Goal: Task Accomplishment & Management: Complete application form

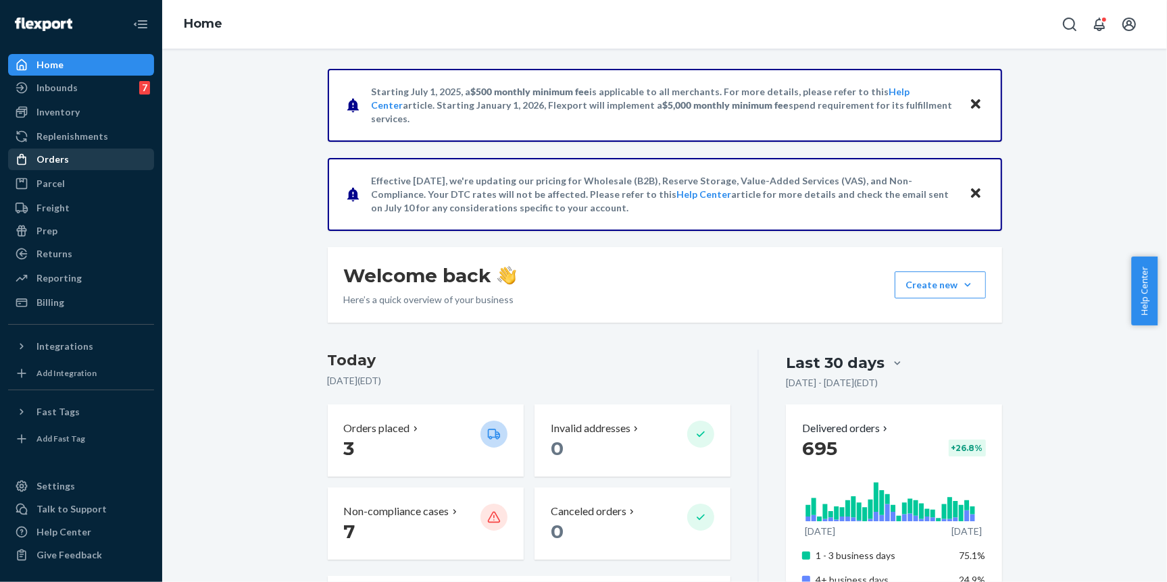
click at [109, 164] on div "Orders" at bounding box center [80, 159] width 143 height 19
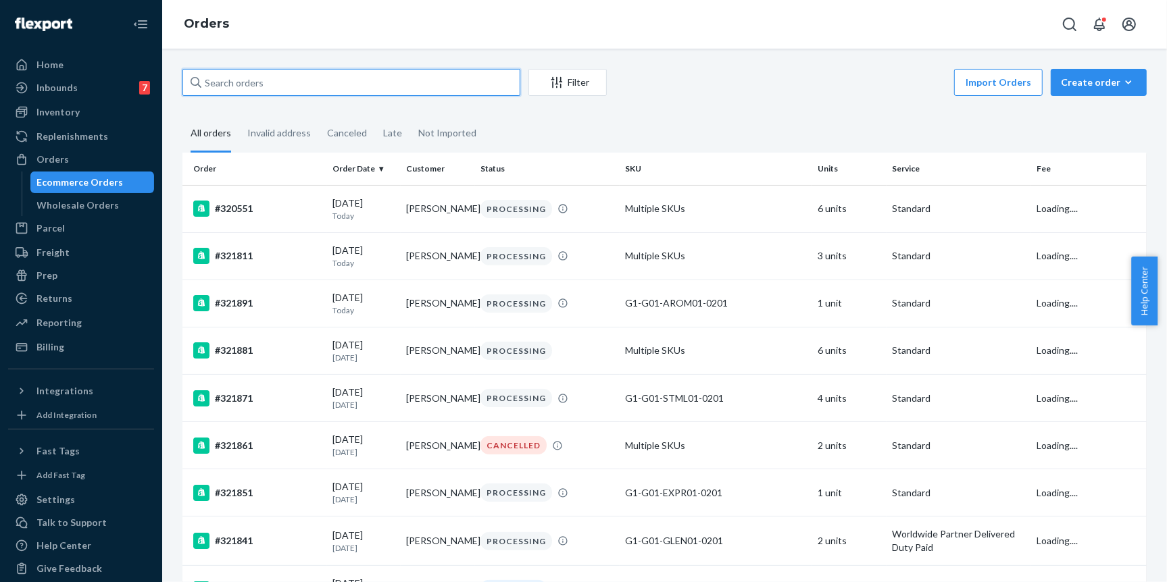
click at [320, 79] on input "text" at bounding box center [351, 82] width 338 height 27
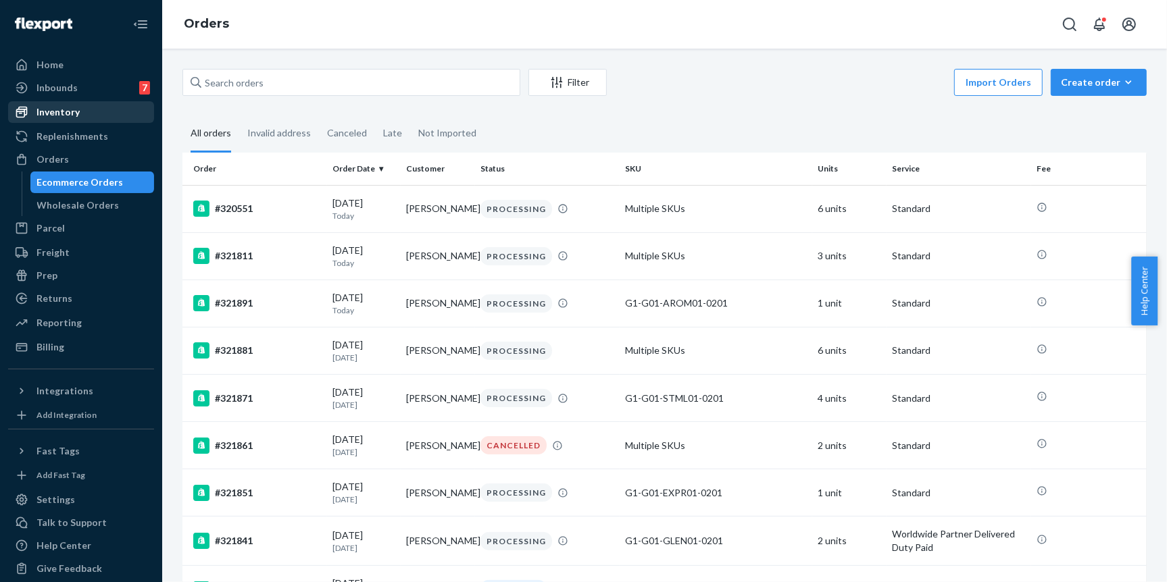
click at [72, 113] on div "Inventory" at bounding box center [57, 112] width 43 height 14
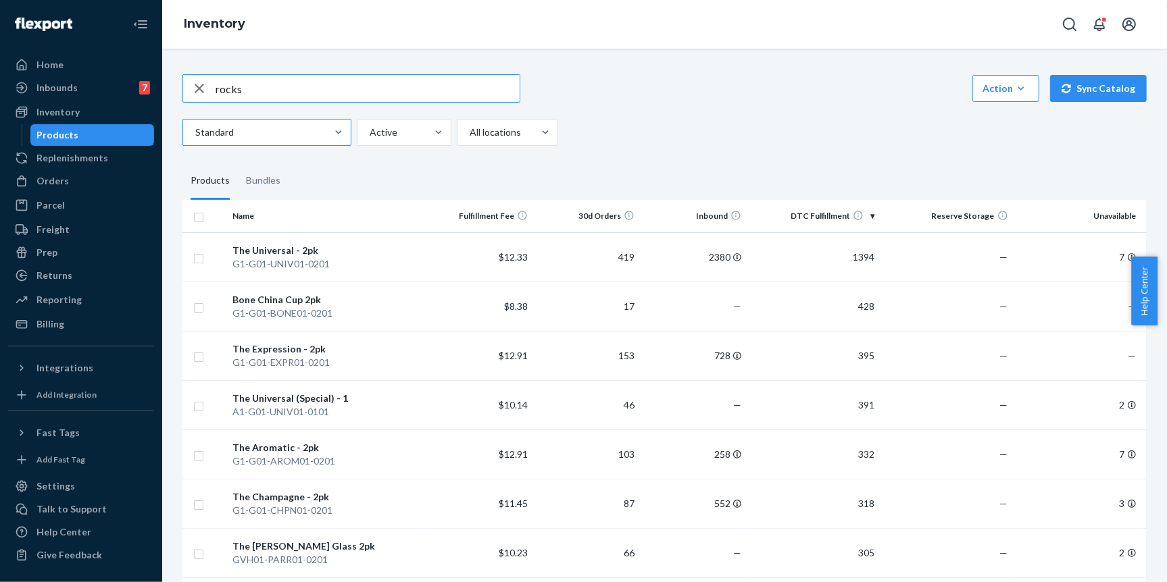
type input "rocks"
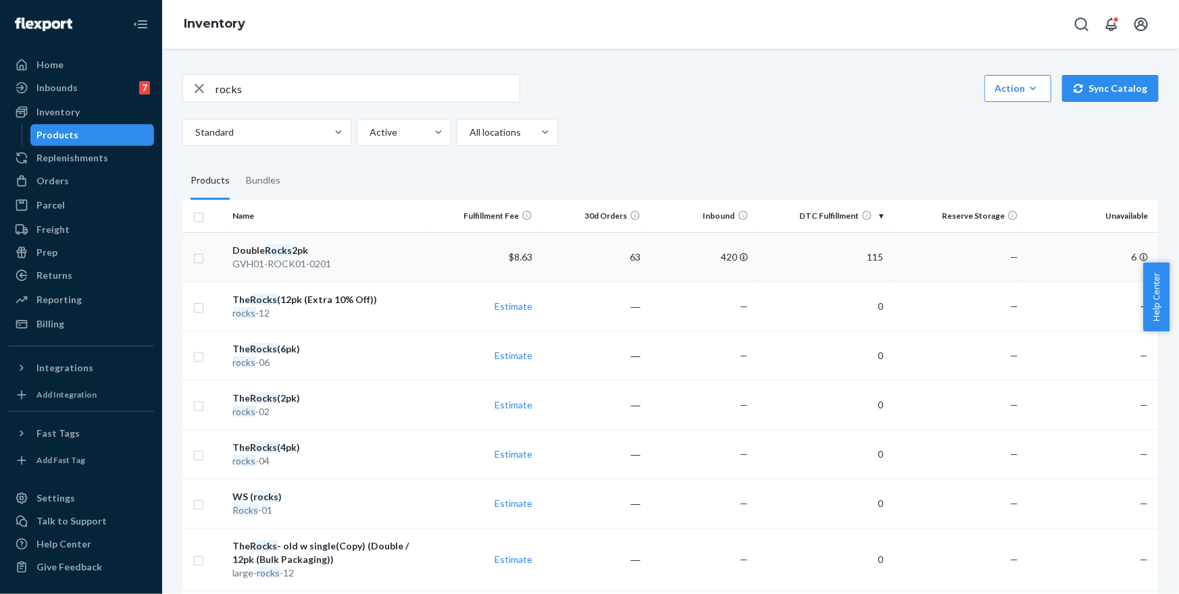
click at [890, 262] on td "—" at bounding box center [955, 256] width 135 height 49
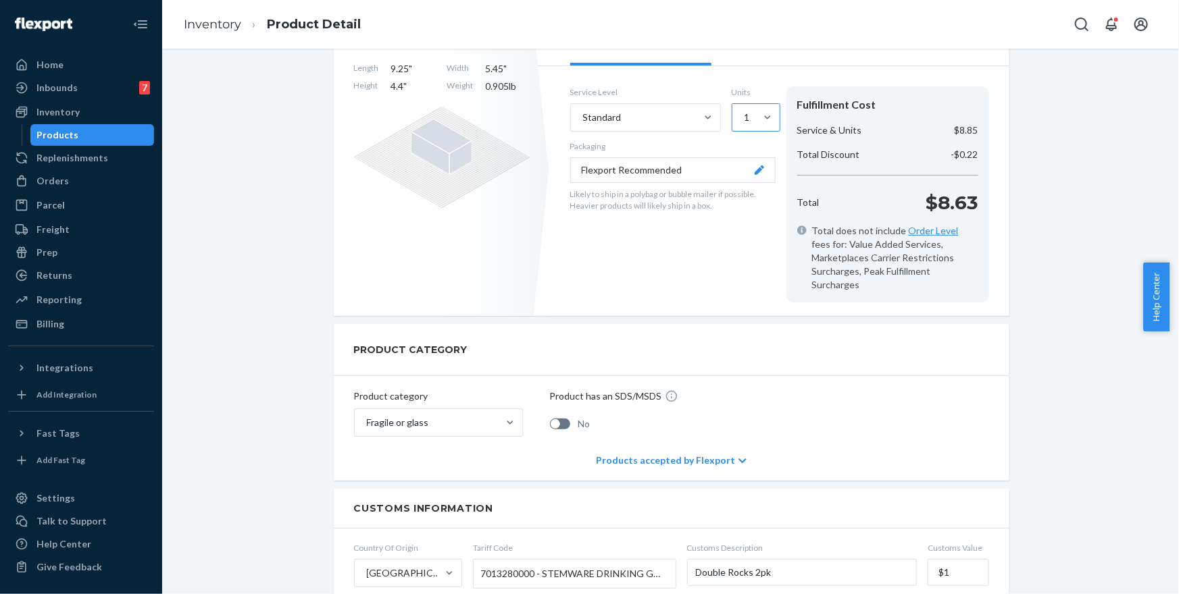
scroll to position [39, 0]
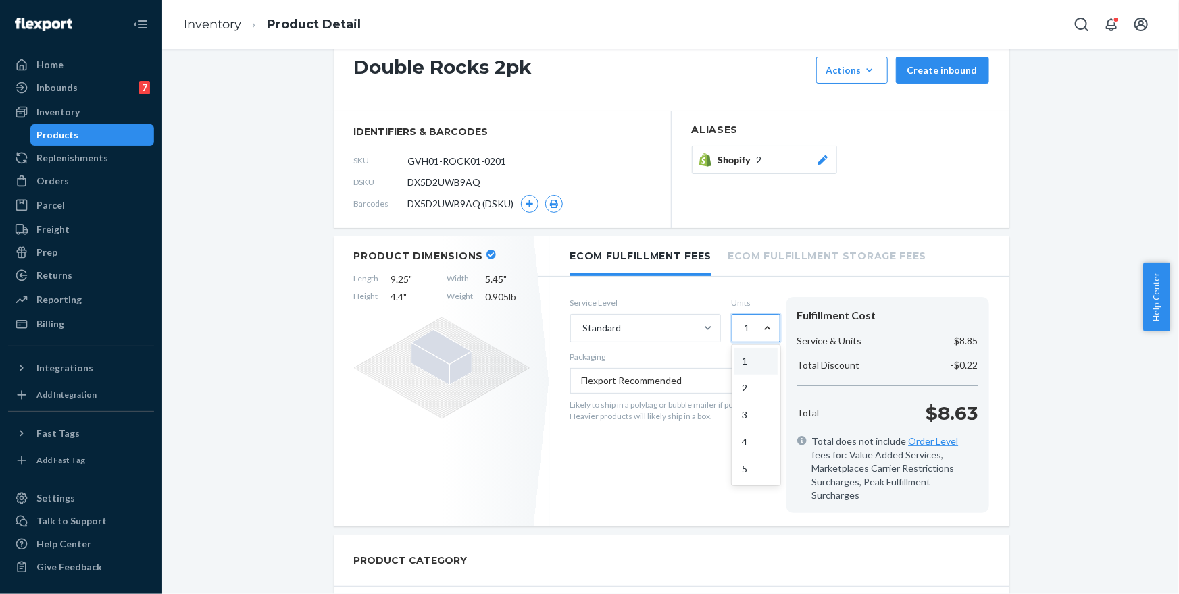
click at [755, 333] on div at bounding box center [767, 329] width 24 height 14
click at [744, 333] on input "option 1 focused, 1 of 5. 5 results available. Use Up and Down to choose option…" at bounding box center [743, 329] width 1 height 14
click at [741, 472] on div "5" at bounding box center [755, 469] width 43 height 27
click at [743, 335] on input "option 5 focused, 5 of 5. 5 results available. Use Up and Down to choose option…" at bounding box center [743, 329] width 1 height 14
click at [108, 179] on div "Orders" at bounding box center [80, 181] width 143 height 19
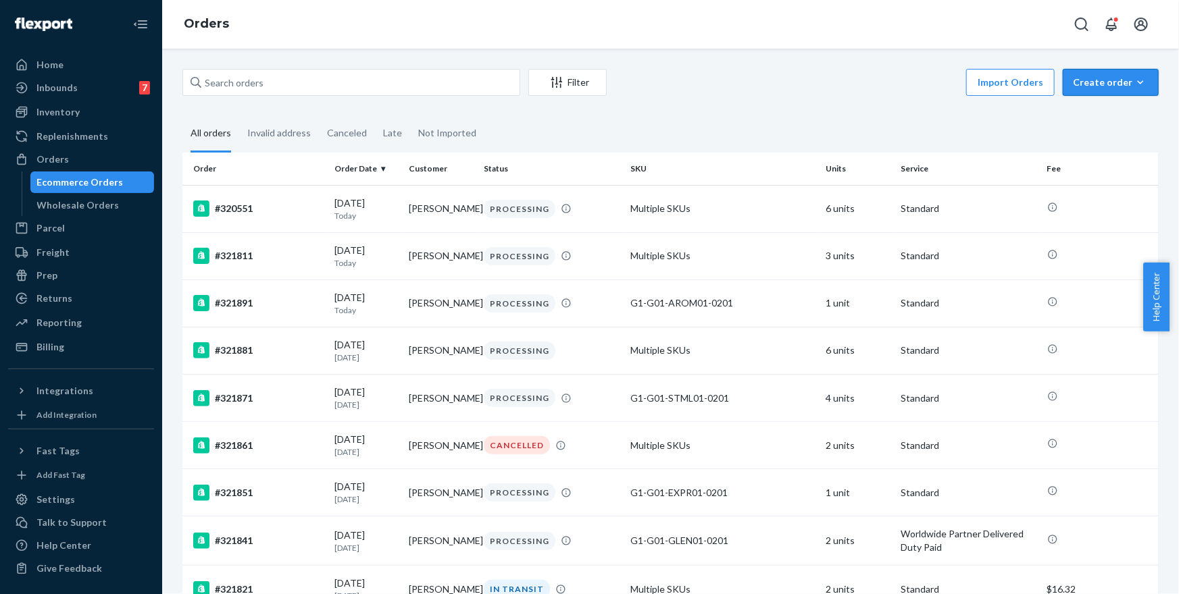
click at [1110, 81] on div "Create order" at bounding box center [1111, 83] width 76 height 14
click at [1111, 140] on span "Removal order" at bounding box center [1119, 143] width 84 height 9
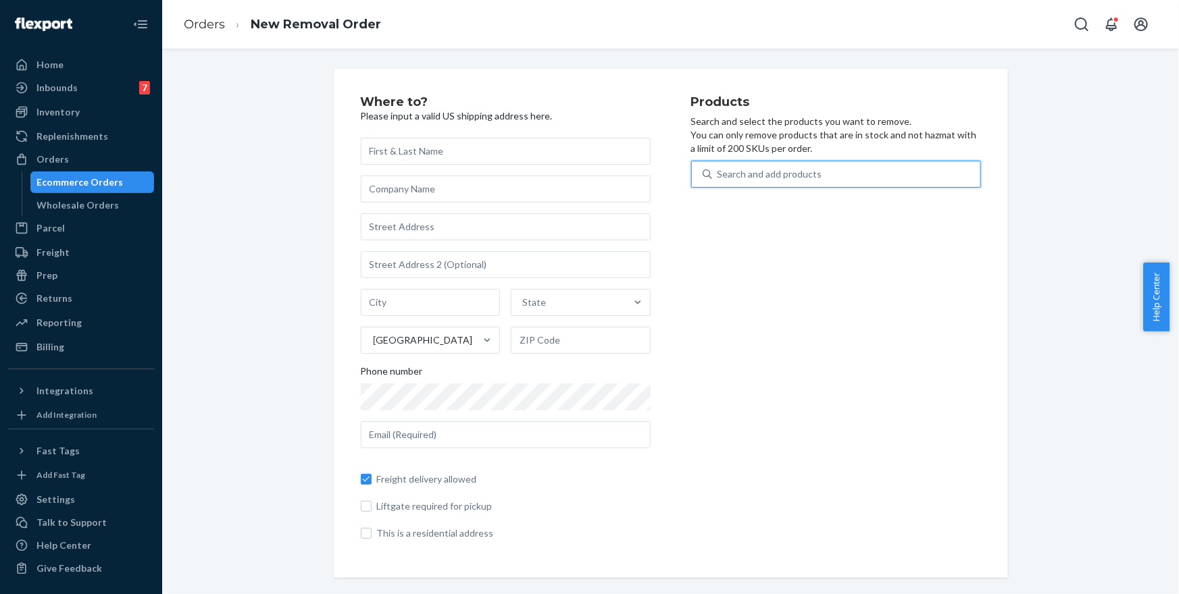
click at [872, 175] on div "Search and add products" at bounding box center [846, 174] width 268 height 24
click at [719, 175] on input "0 results available. Use Up and Down to choose options, press Enter to select t…" at bounding box center [717, 175] width 1 height 14
type input "rocks"
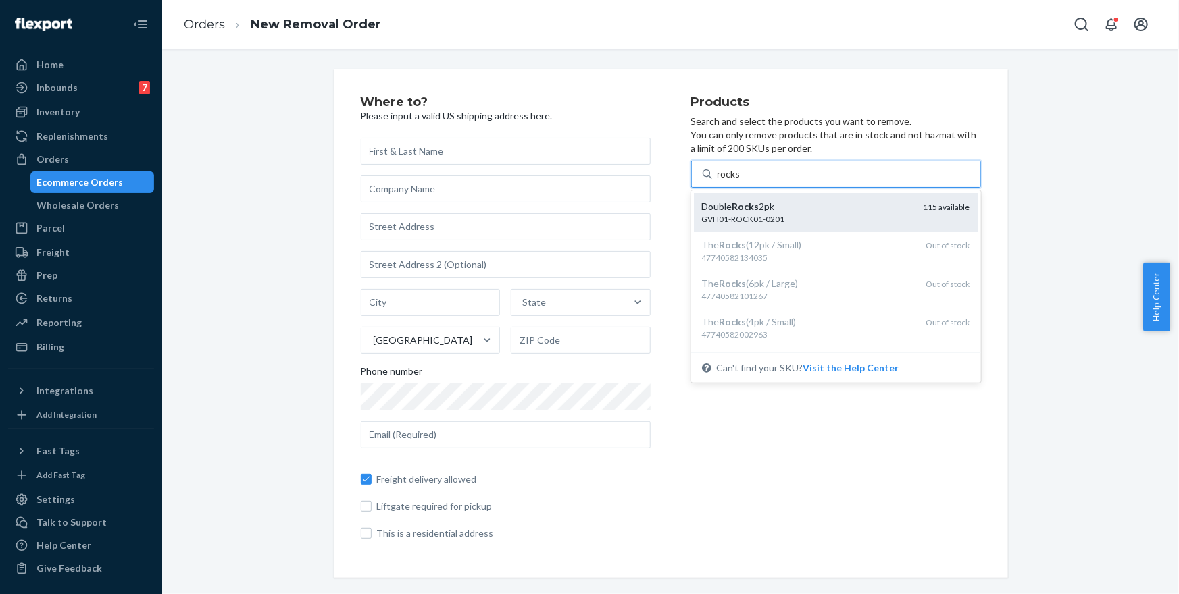
click at [925, 200] on div "115 available" at bounding box center [946, 212] width 47 height 25
click at [741, 181] on input "rocks" at bounding box center [729, 175] width 24 height 14
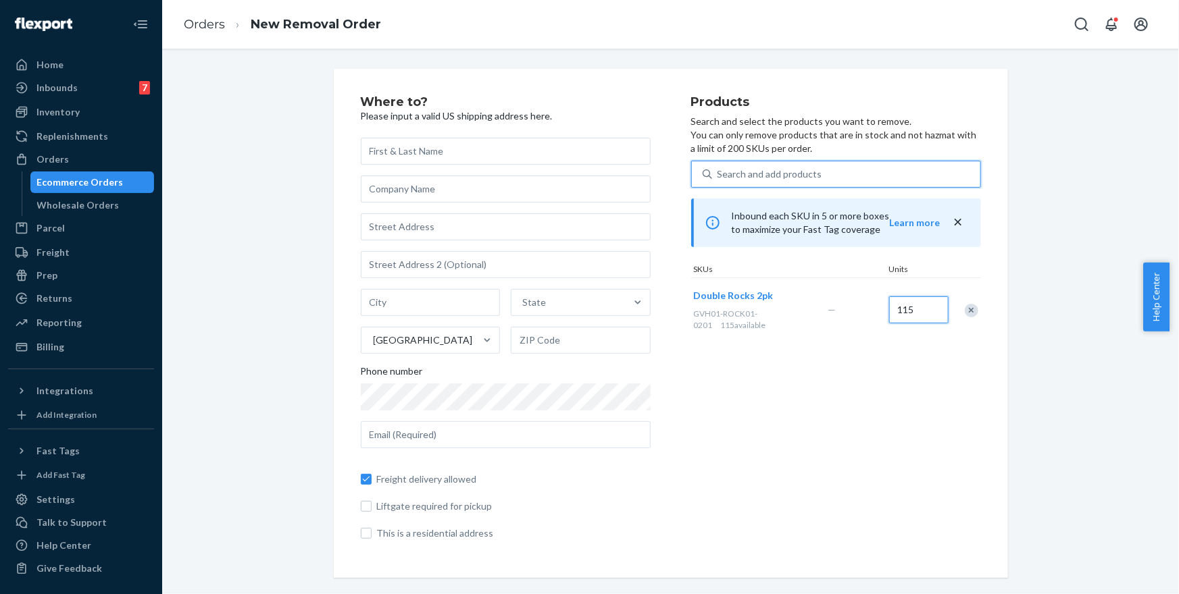
click at [912, 310] on input "115" at bounding box center [918, 310] width 59 height 27
type input "48"
click at [497, 145] on input "text" at bounding box center [506, 151] width 290 height 27
drag, startPoint x: 532, startPoint y: 159, endPoint x: 524, endPoint y: 157, distance: 8.9
click at [531, 159] on input "text" at bounding box center [506, 151] width 290 height 27
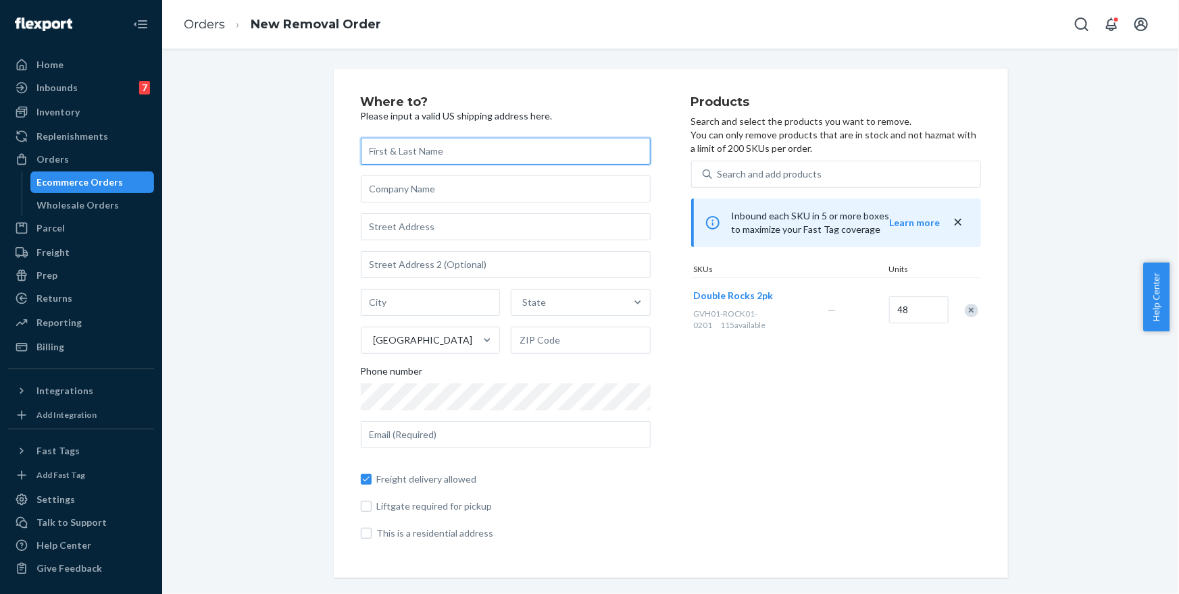
paste input "[PERSON_NAME]"
type input "[PERSON_NAME]"
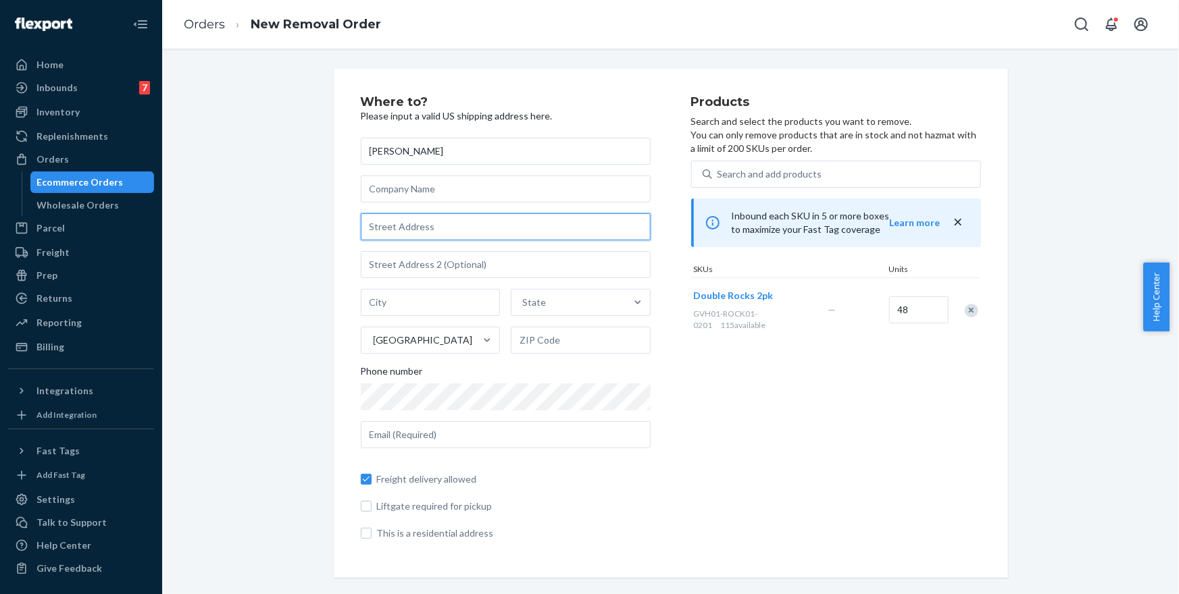
click at [478, 231] on input "text" at bounding box center [506, 226] width 290 height 27
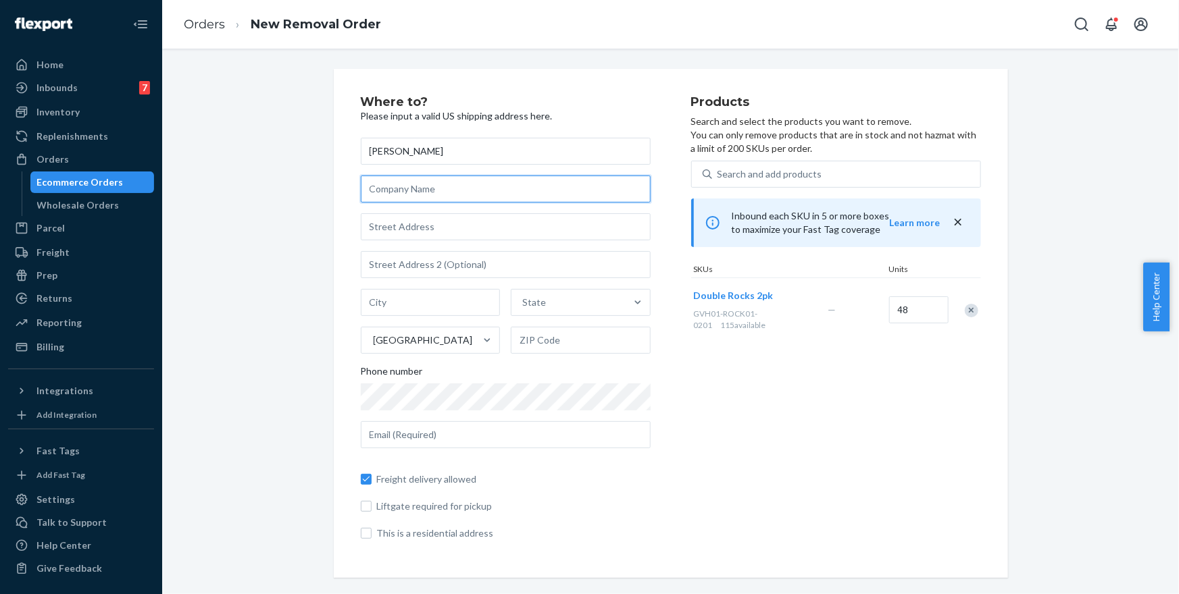
click at [472, 198] on input "text" at bounding box center [506, 189] width 290 height 27
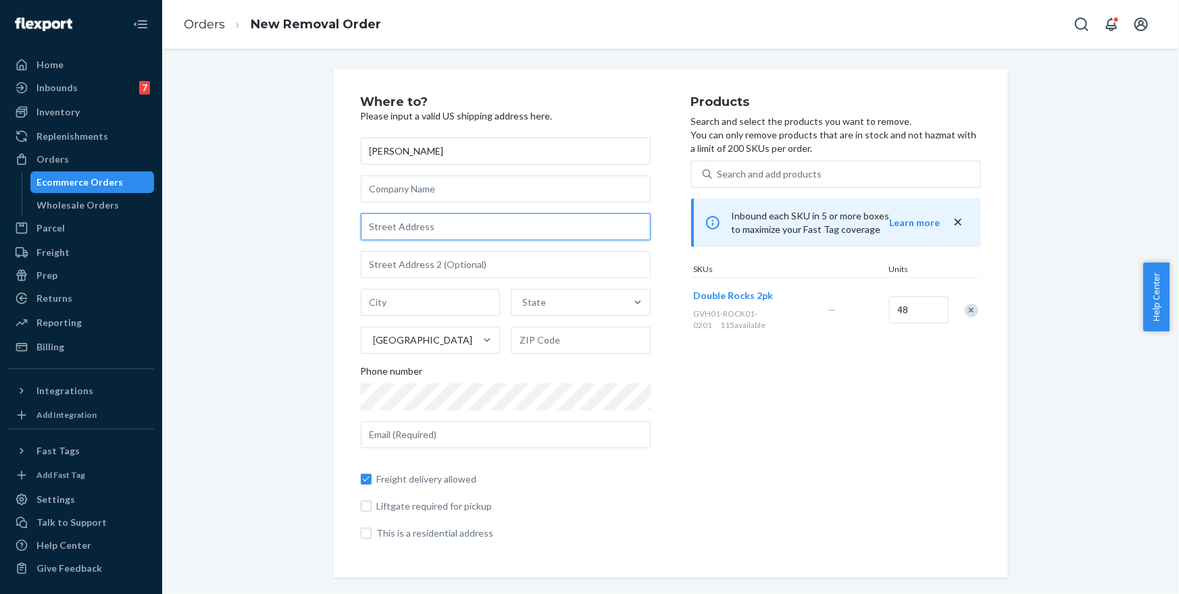
click at [475, 230] on input "text" at bounding box center [506, 226] width 290 height 27
paste input "[STREET_ADDRESS]"
type input "[STREET_ADDRESS]"
type input "[GEOGRAPHIC_DATA] - [US_STATE]"
type input "10110"
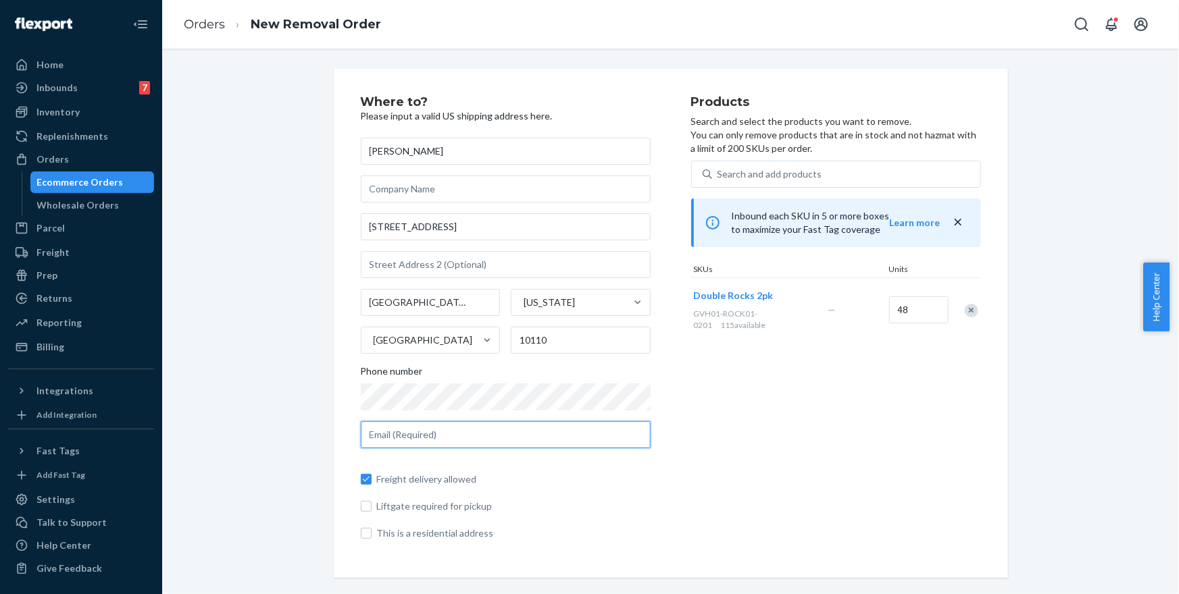
click at [478, 438] on input "text" at bounding box center [506, 435] width 290 height 27
click at [921, 397] on div "Products Search and select the products you want to remove. You can only remove…" at bounding box center [836, 323] width 290 height 455
click at [513, 417] on div "[PERSON_NAME] [STREET_ADDRESS][US_STATE][US_STATE] Phone number Freight deliver…" at bounding box center [506, 339] width 290 height 403
click at [514, 426] on input "text" at bounding box center [506, 435] width 290 height 27
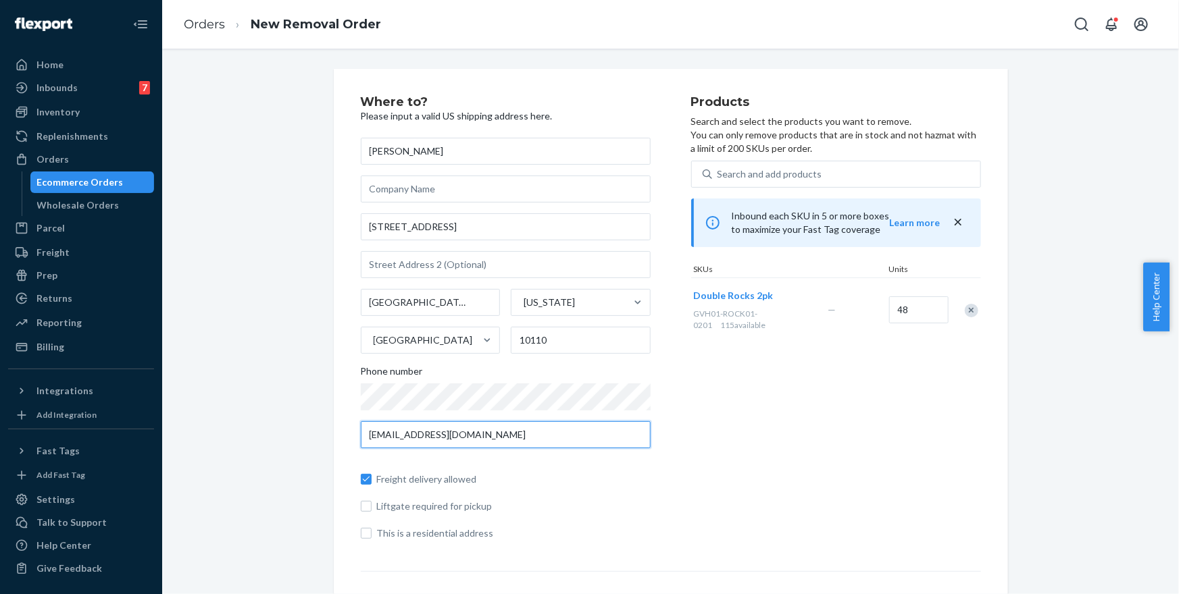
type input "[EMAIL_ADDRESS][DOMAIN_NAME]"
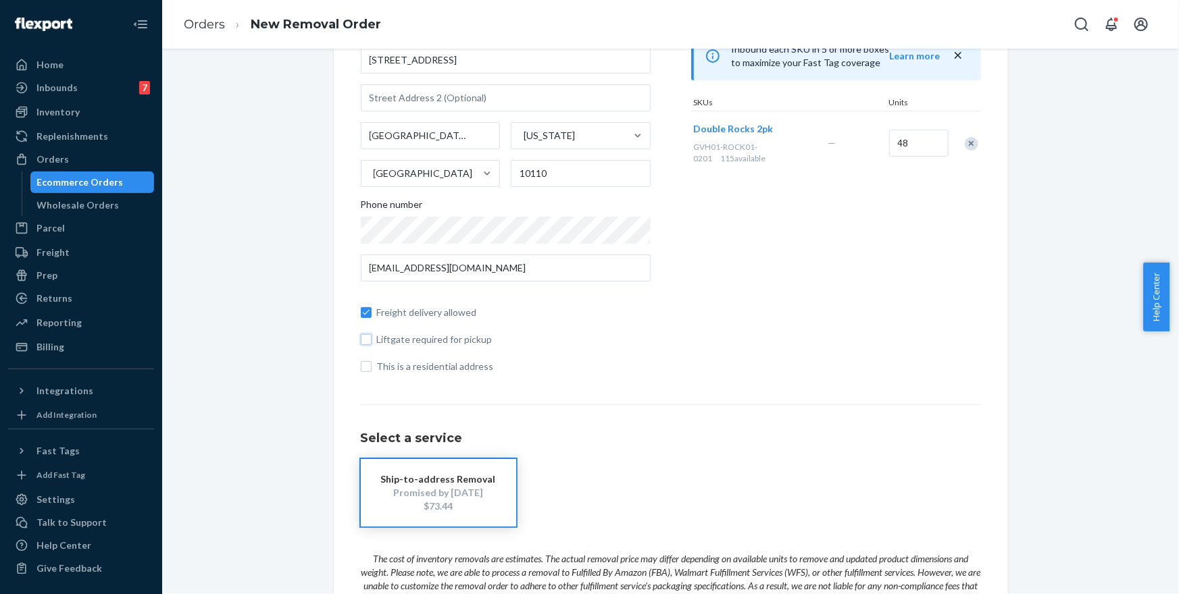
scroll to position [161, 0]
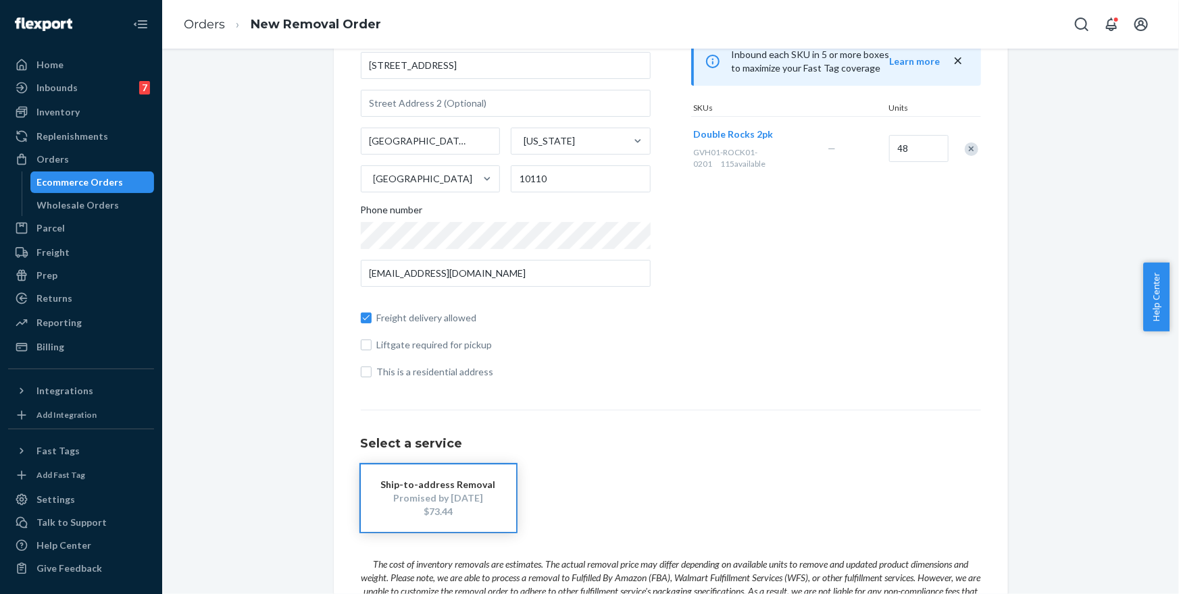
click at [415, 320] on span "Freight delivery allowed" at bounding box center [514, 318] width 274 height 14
click at [372, 320] on input "Freight delivery allowed" at bounding box center [366, 318] width 11 height 11
checkbox input "false"
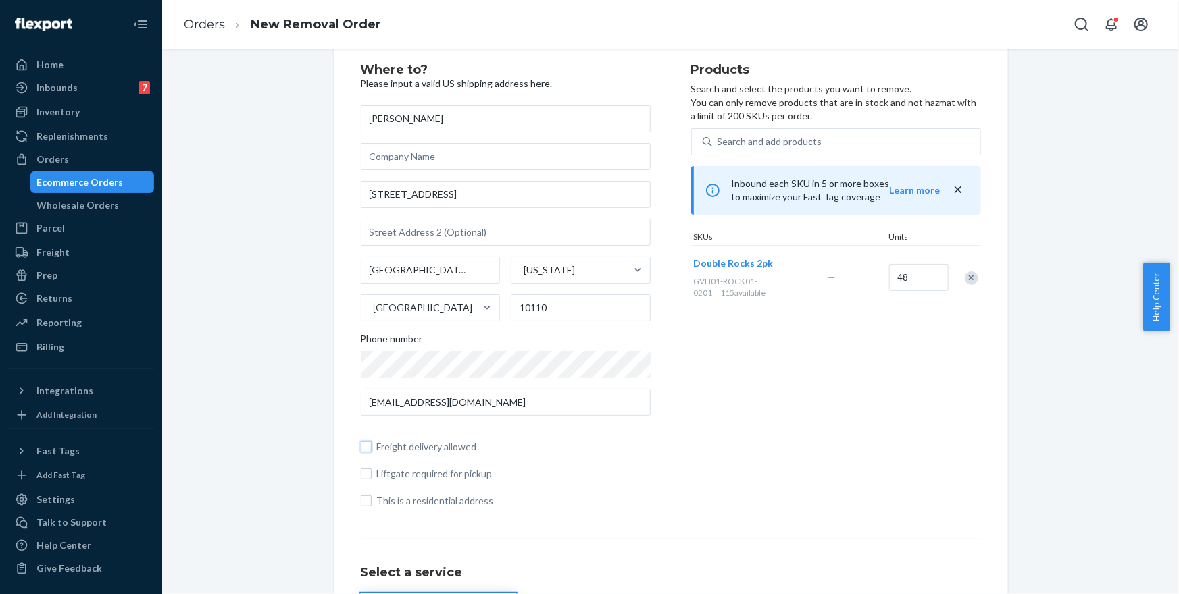
scroll to position [0, 0]
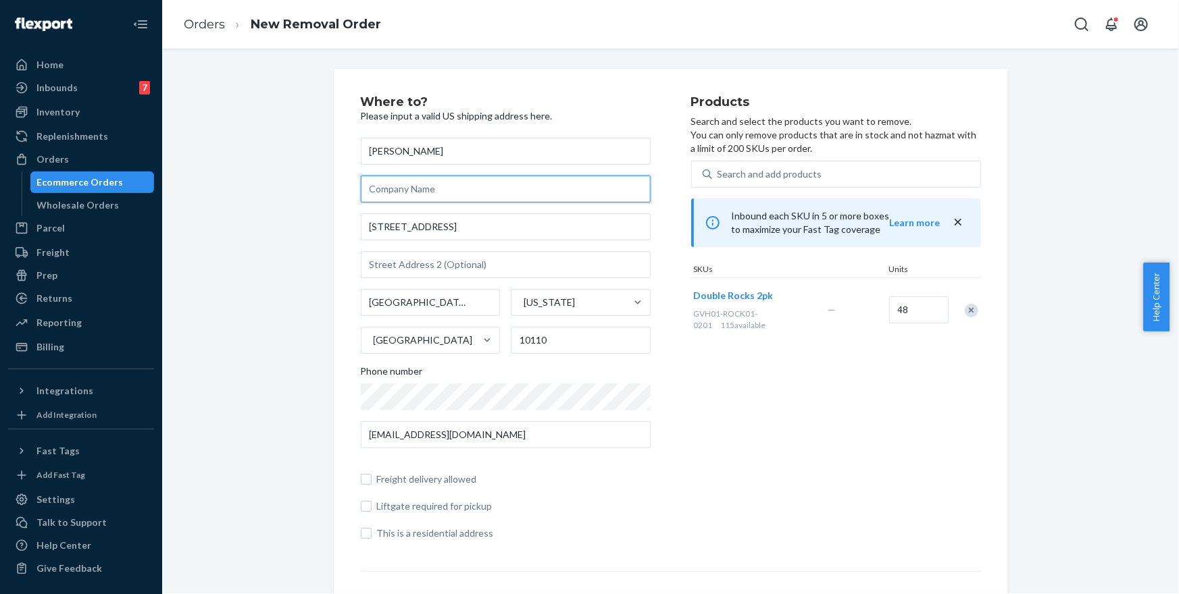
click at [474, 190] on input "text" at bounding box center [506, 189] width 290 height 27
click at [478, 147] on input "[PERSON_NAME]" at bounding box center [506, 151] width 290 height 27
type input "[PERSON_NAME]"
type input "RDS Delivery"
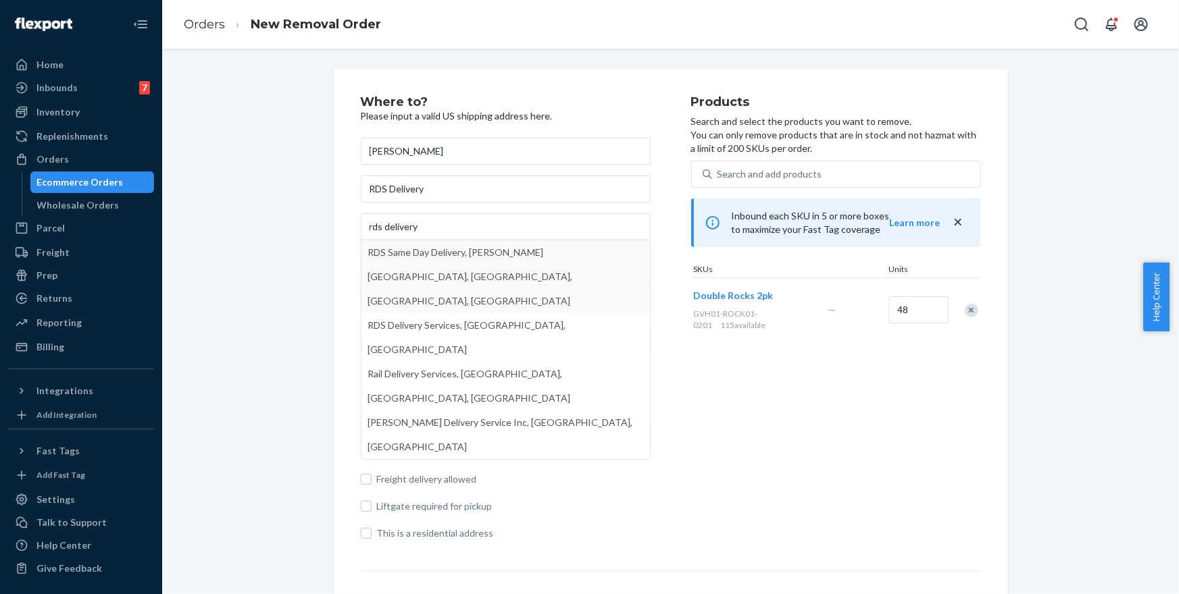
type input "[STREET_ADDRESS][PERSON_NAME]"
type input "Queens - [US_STATE]"
type input "11101"
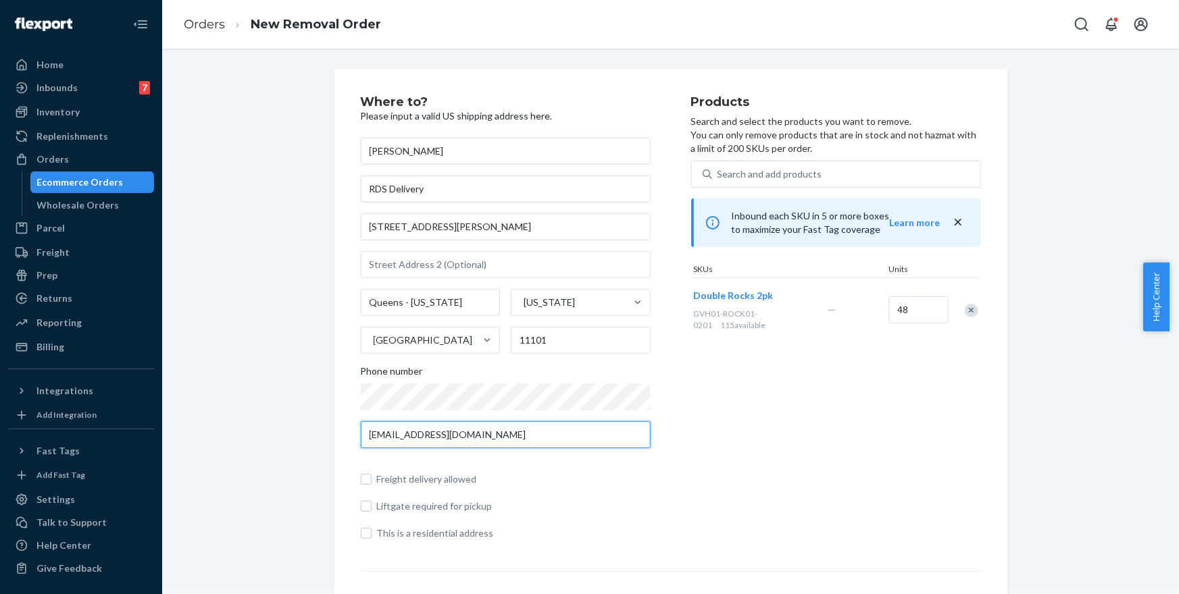
drag, startPoint x: 495, startPoint y: 438, endPoint x: 507, endPoint y: 425, distance: 17.7
click at [495, 438] on input "[EMAIL_ADDRESS][DOMAIN_NAME]" at bounding box center [506, 435] width 290 height 27
paste input "sofia@rdsdelivery"
type input "[EMAIL_ADDRESS][DOMAIN_NAME]"
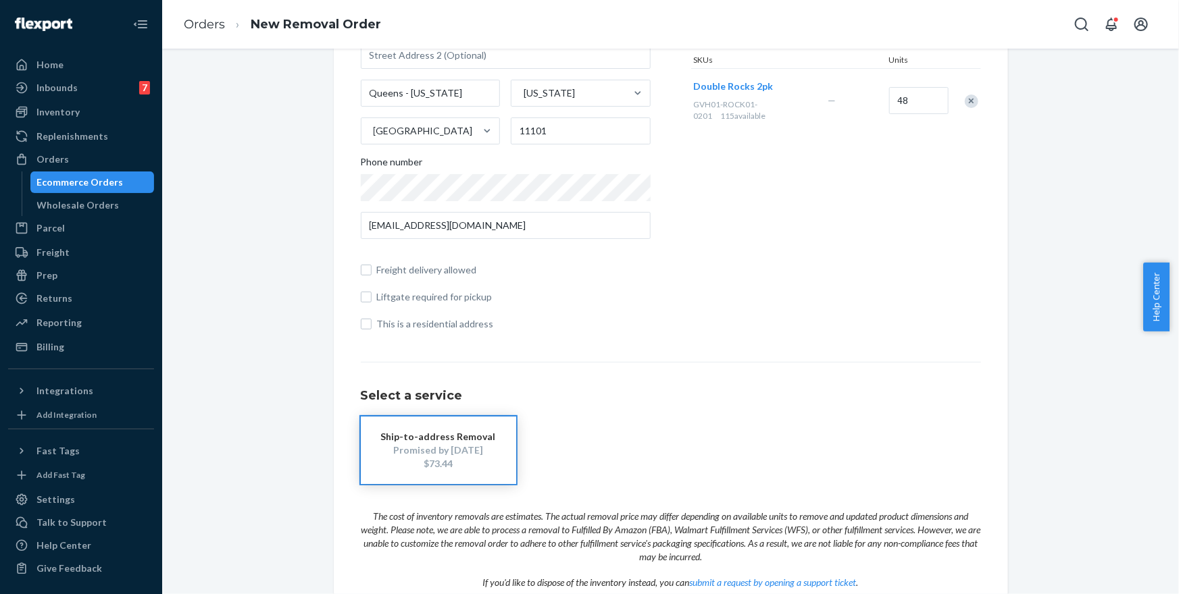
scroll to position [297, 0]
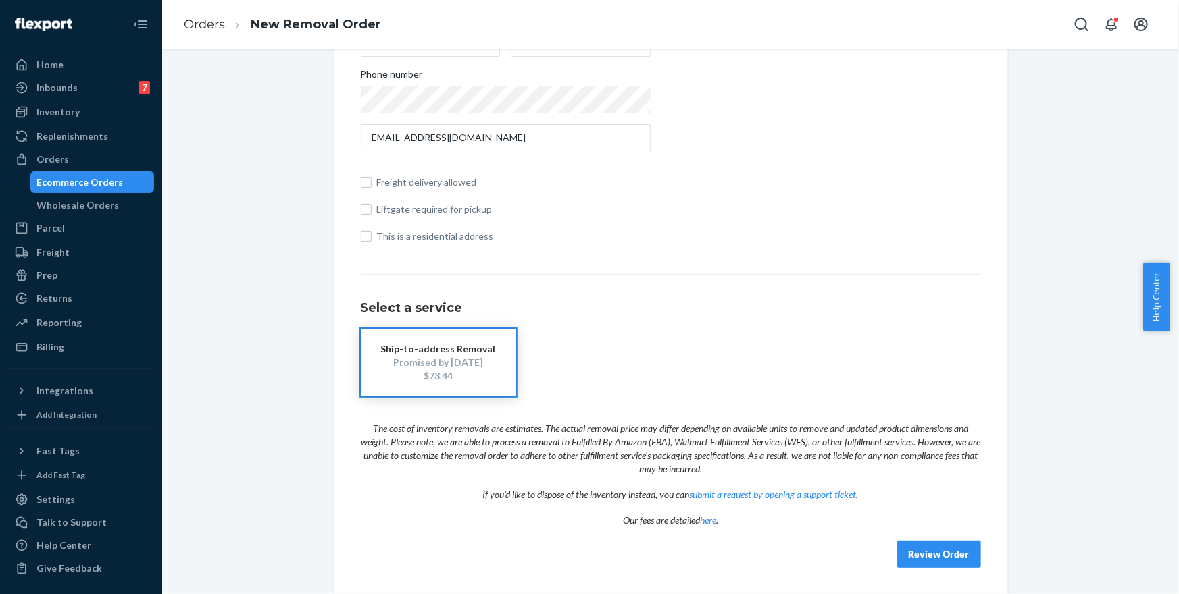
click at [937, 561] on button "Review Order" at bounding box center [939, 554] width 84 height 27
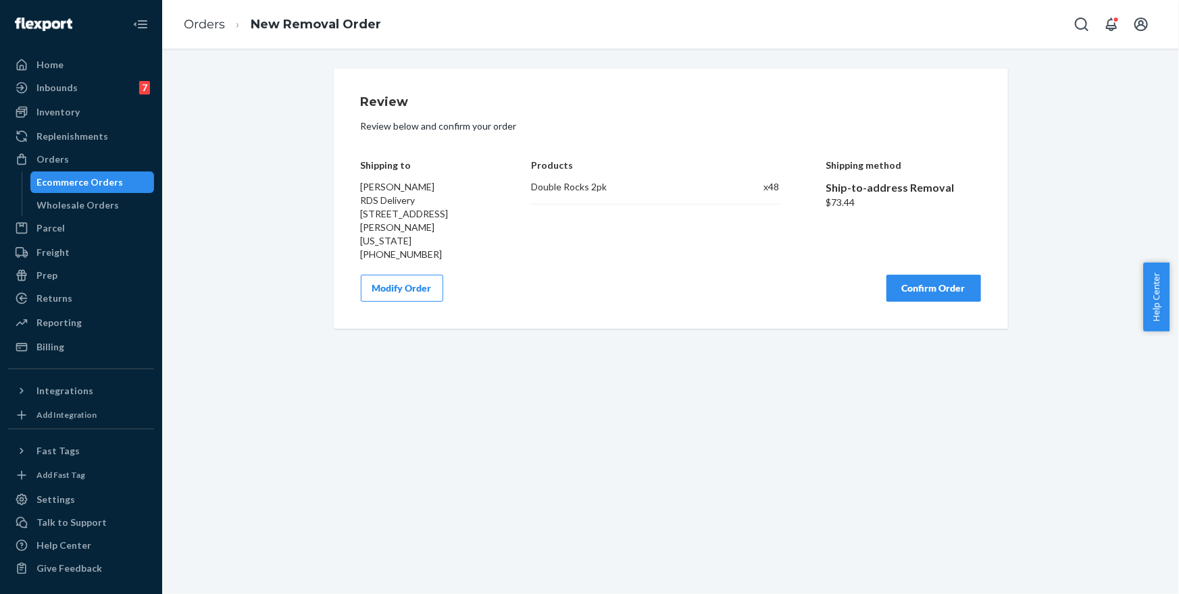
click at [925, 298] on button "Confirm Order" at bounding box center [933, 288] width 95 height 27
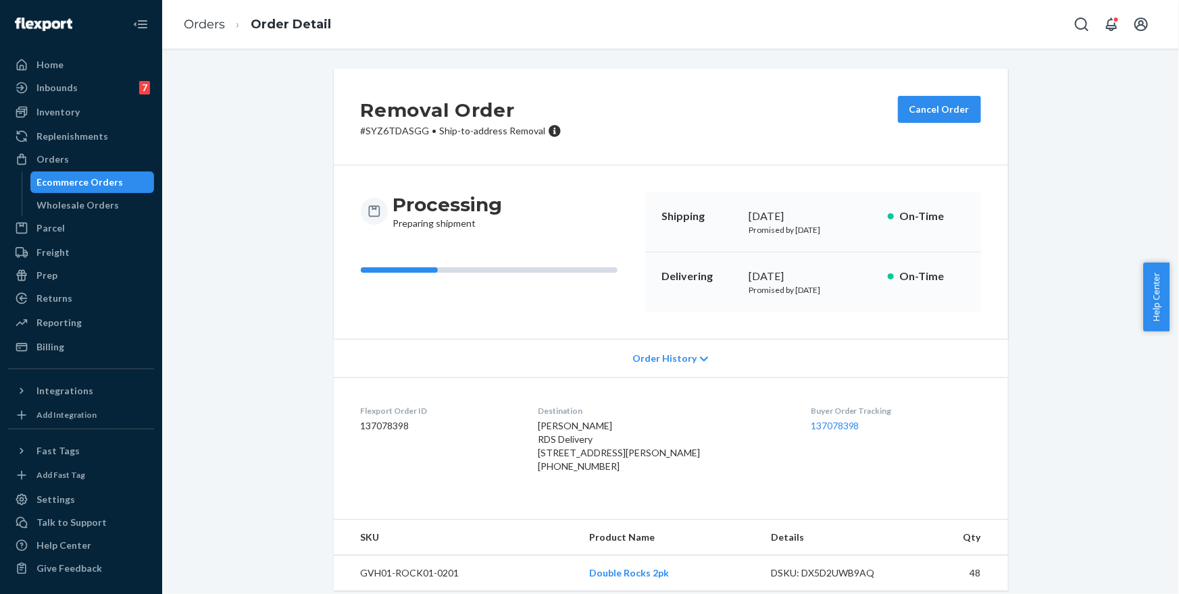
click at [547, 422] on span "[PERSON_NAME] RDS Delivery [STREET_ADDRESS][PERSON_NAME]" at bounding box center [619, 439] width 162 height 39
drag, startPoint x: 551, startPoint y: 425, endPoint x: 650, endPoint y: 491, distance: 118.8
click at [650, 474] on div "[PERSON_NAME] RDS Delivery [STREET_ADDRESS][PERSON_NAME] US [PHONE_NUMBER]" at bounding box center [663, 446] width 251 height 54
